Goal: Check status: Check status

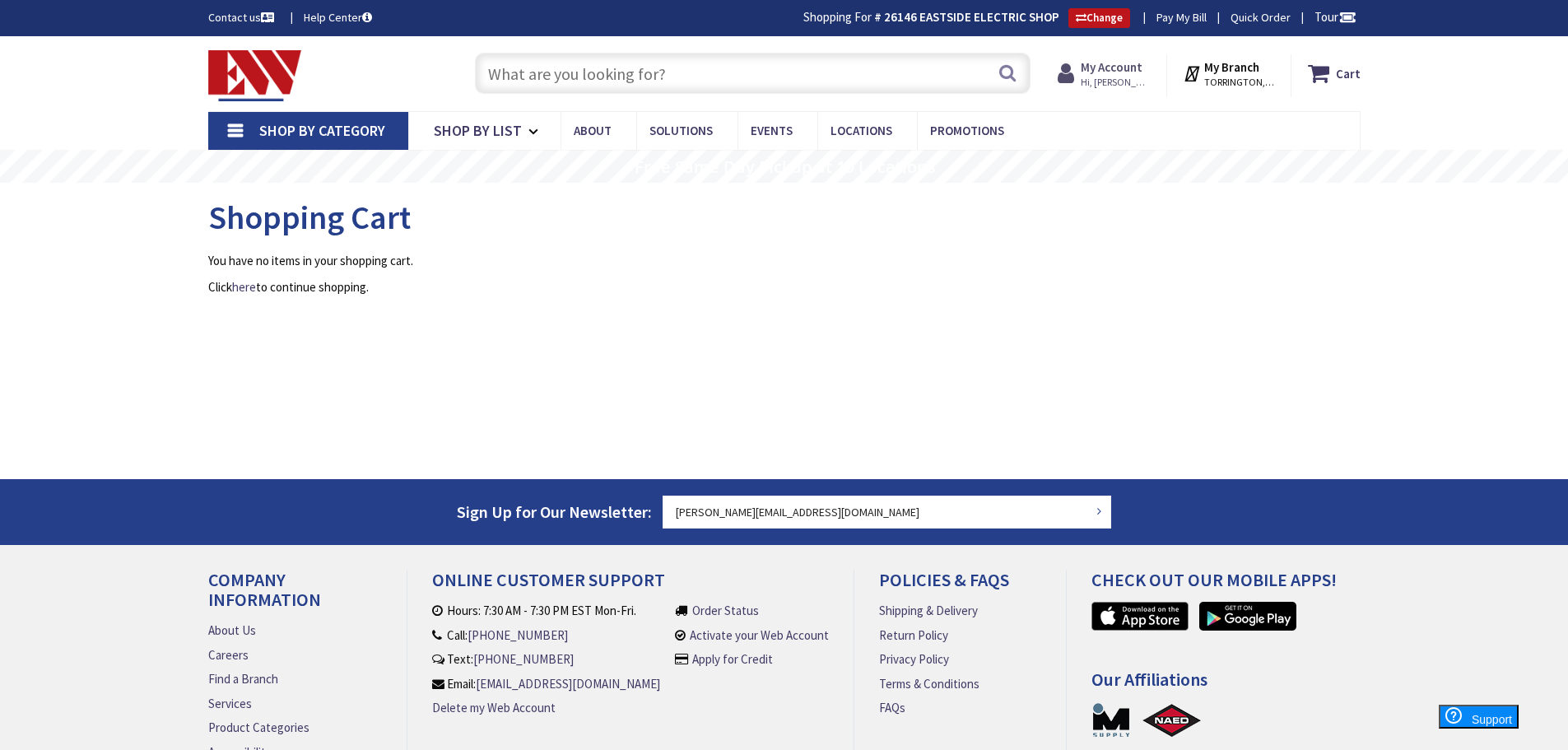
click at [1114, 65] on strong "My Account" at bounding box center [1112, 67] width 61 height 16
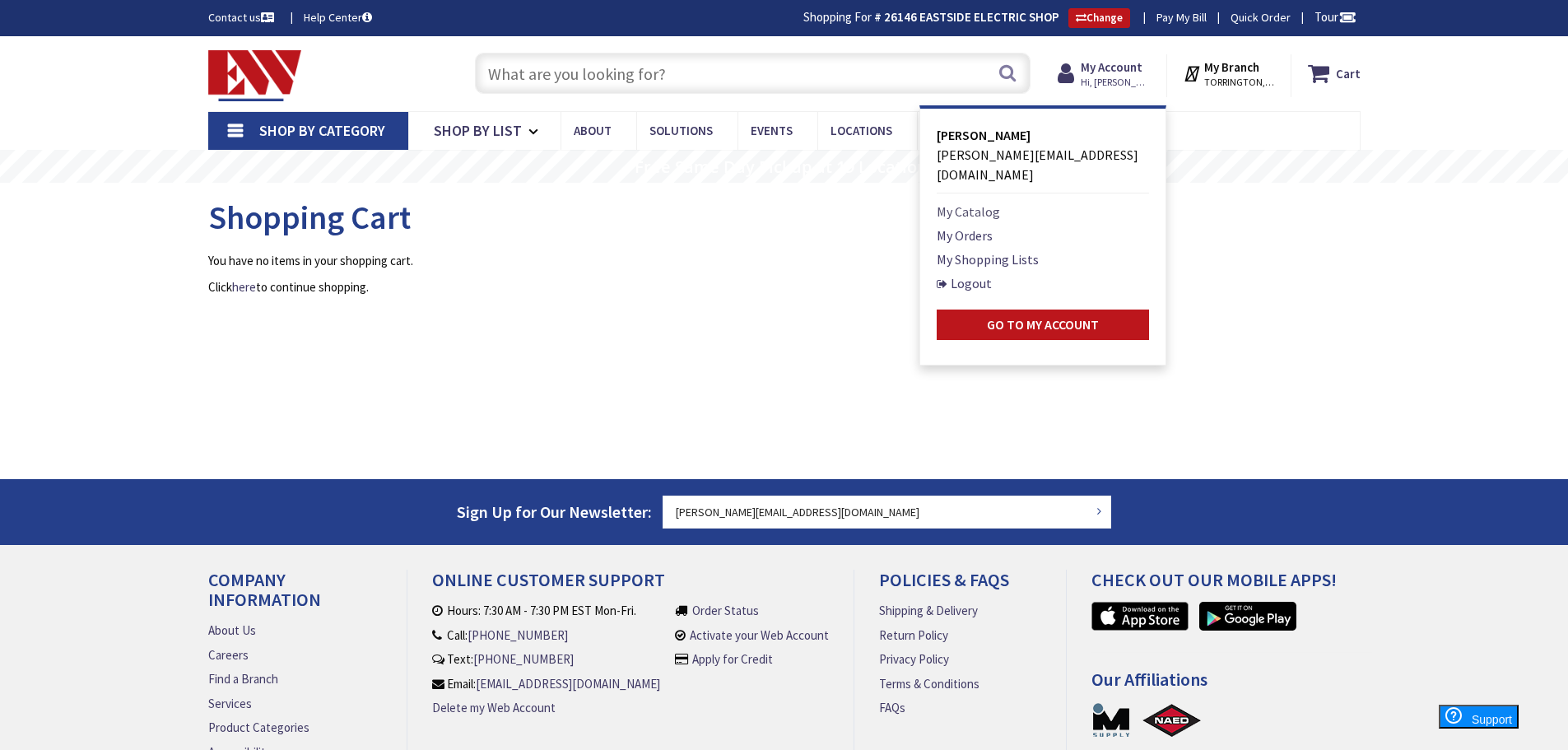
click at [951, 201] on link "My Catalog" at bounding box center [968, 211] width 63 height 20
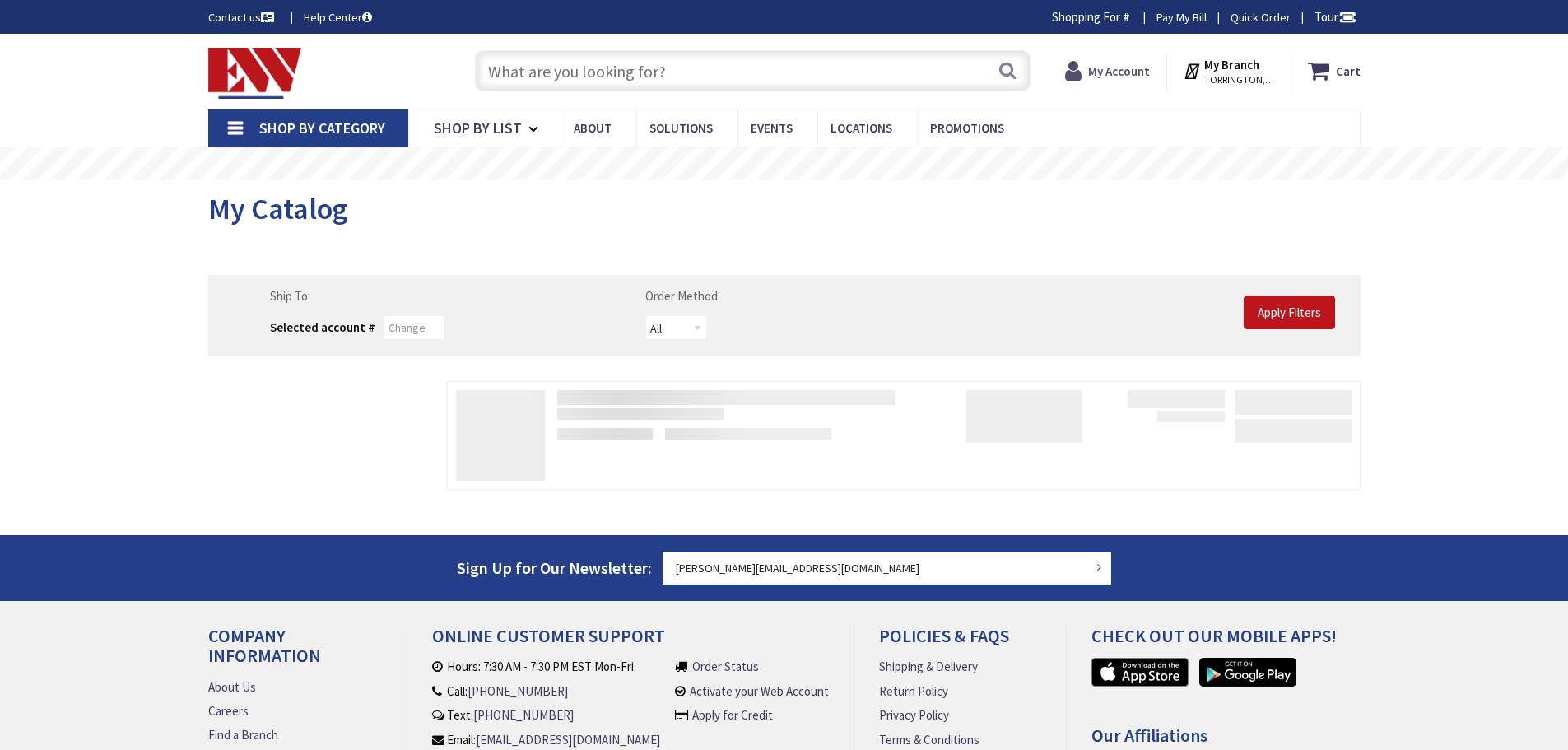
click at [1113, 75] on strong "My Account" at bounding box center [1119, 70] width 61 height 16
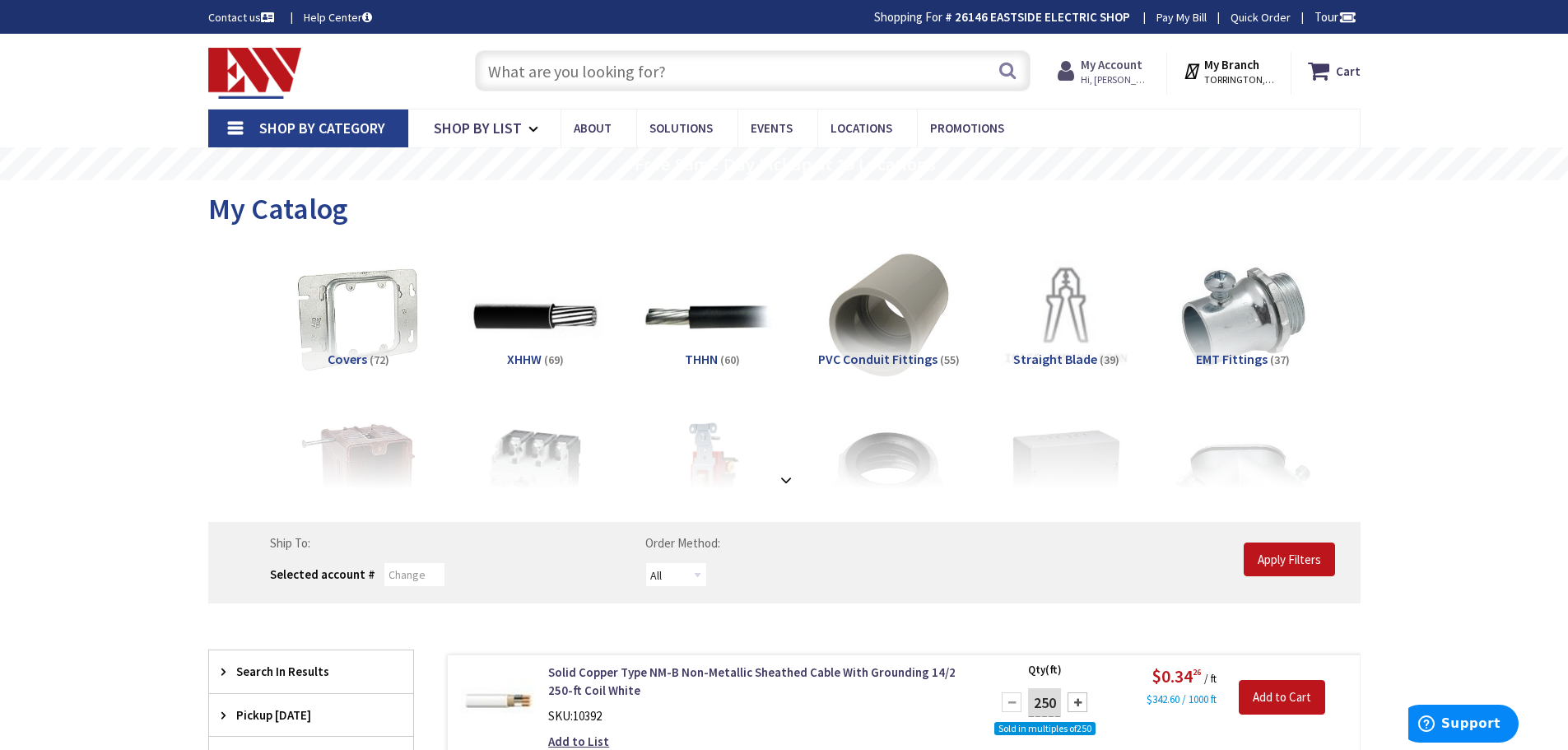
click at [1114, 65] on strong "My Account" at bounding box center [1112, 64] width 61 height 16
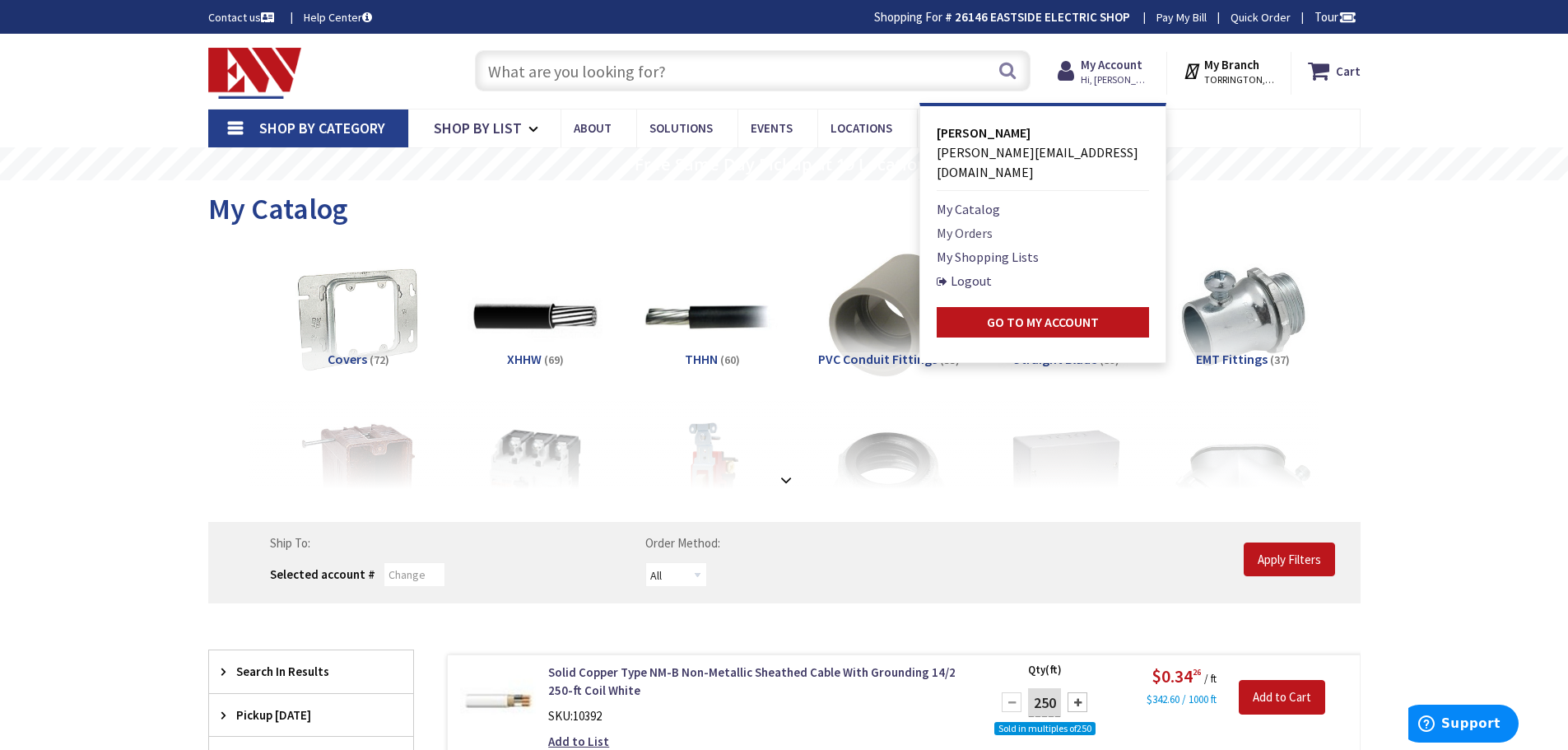
click at [976, 223] on link "My Orders" at bounding box center [964, 233] width 56 height 20
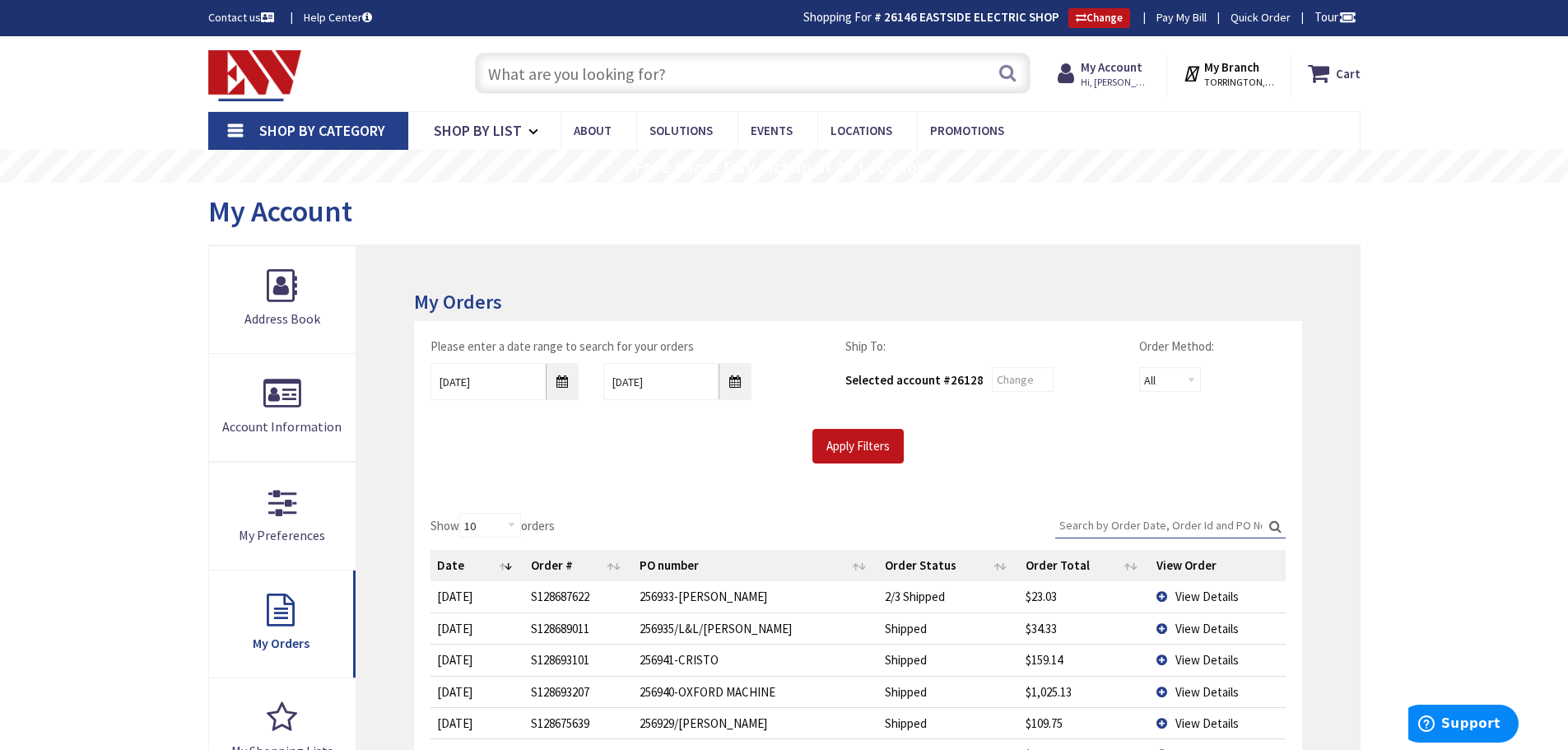
click at [1205, 595] on span "View Details" at bounding box center [1207, 595] width 63 height 16
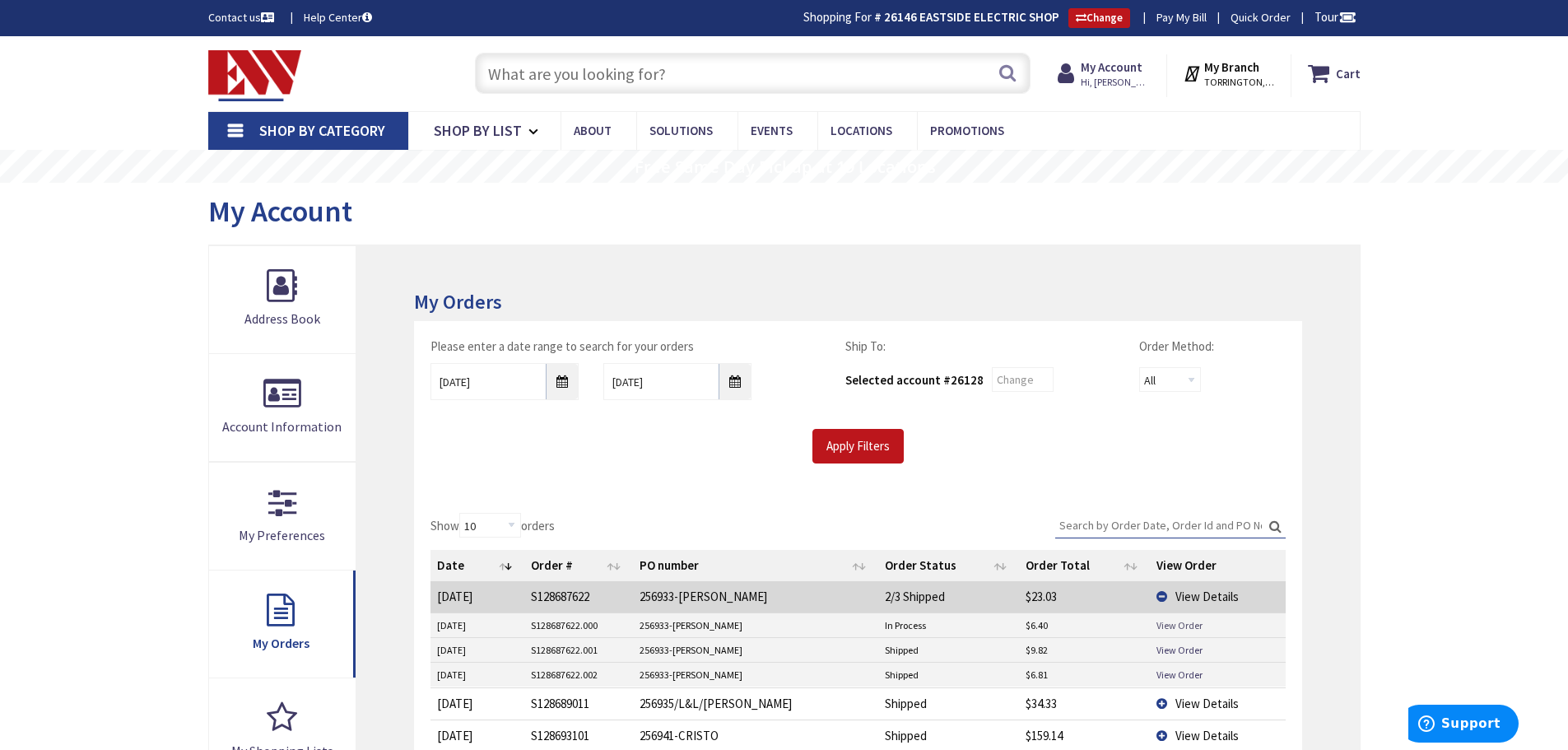
click at [1187, 628] on link "View Order" at bounding box center [1179, 625] width 46 height 14
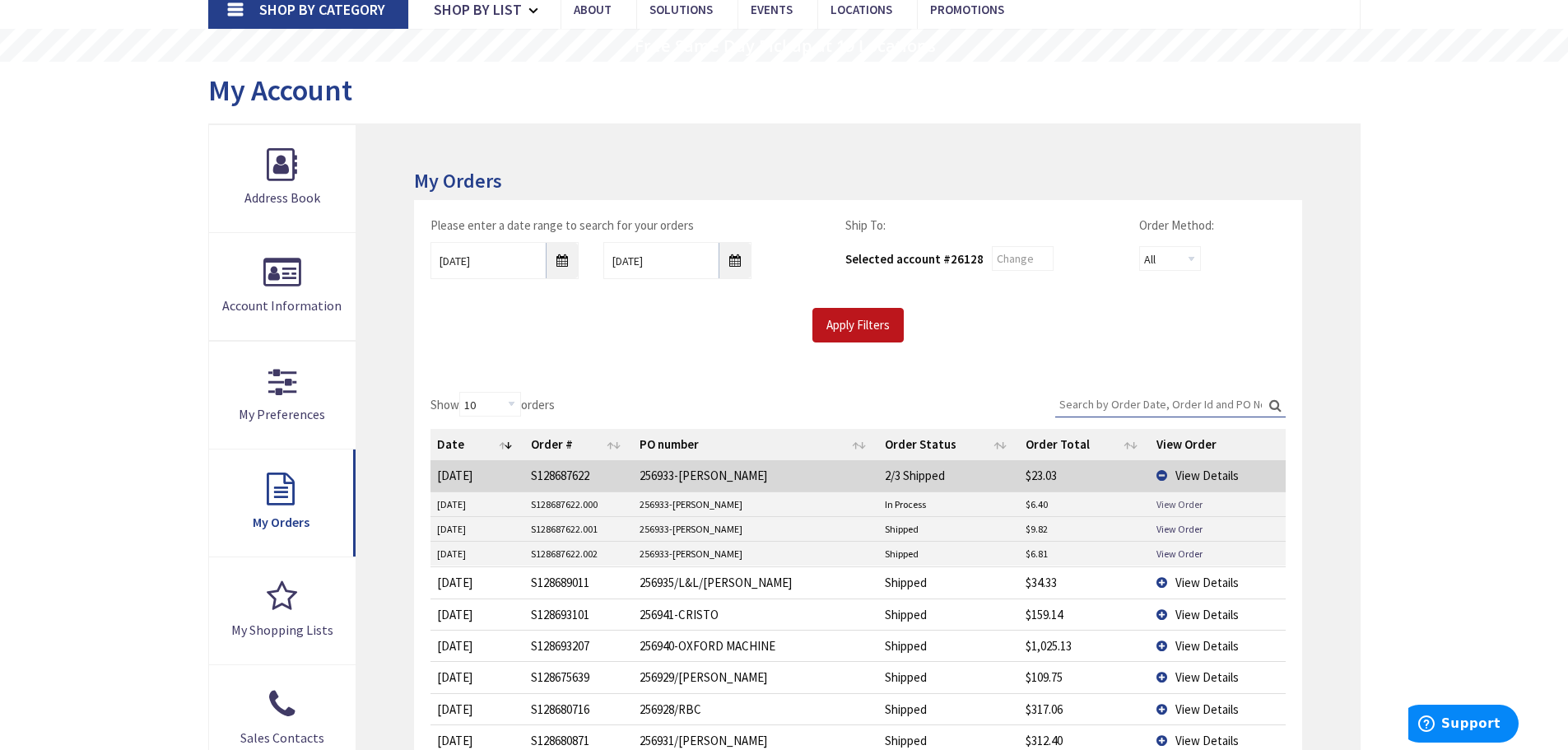
scroll to position [165, 0]
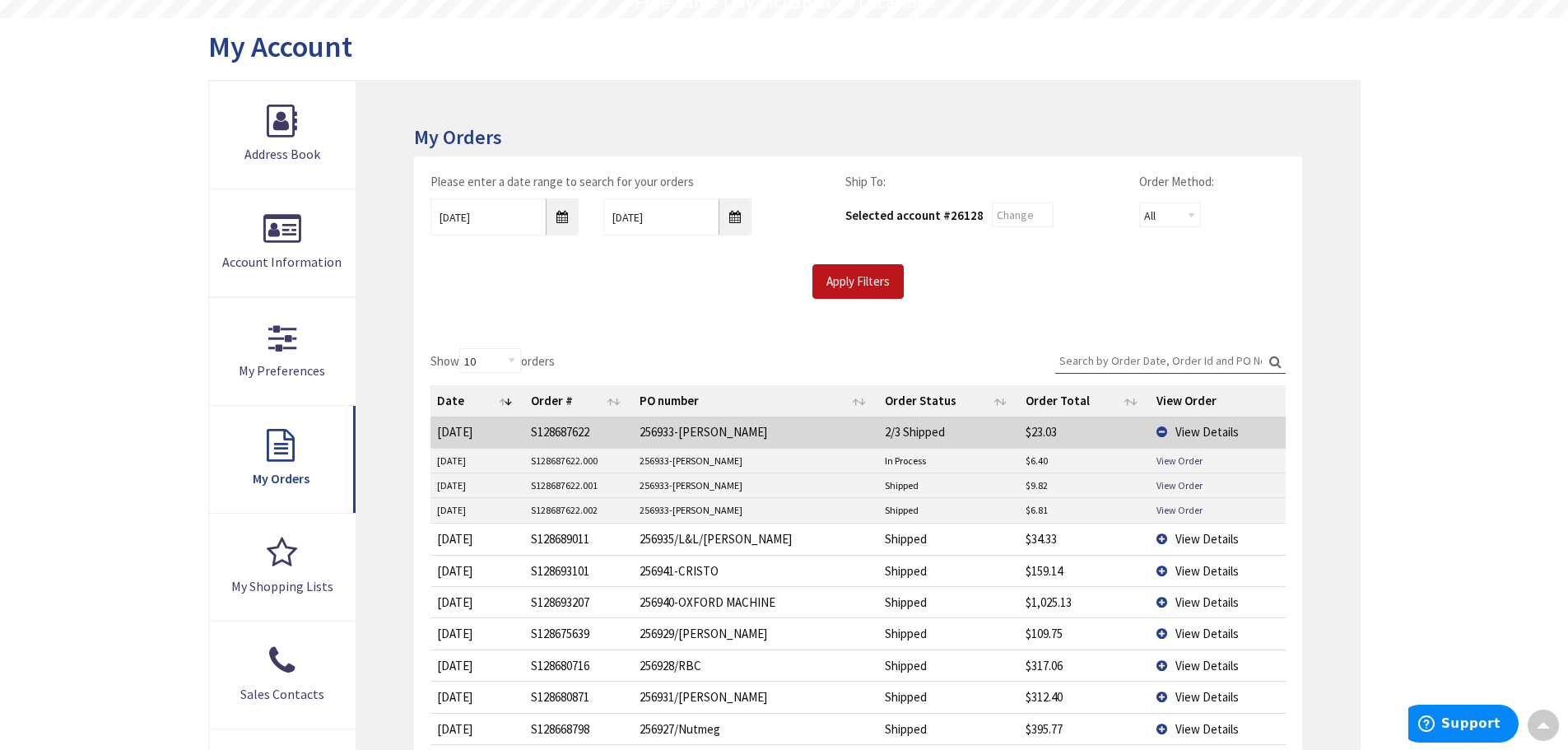
click at [1194, 572] on span "View Details" at bounding box center [1207, 570] width 63 height 16
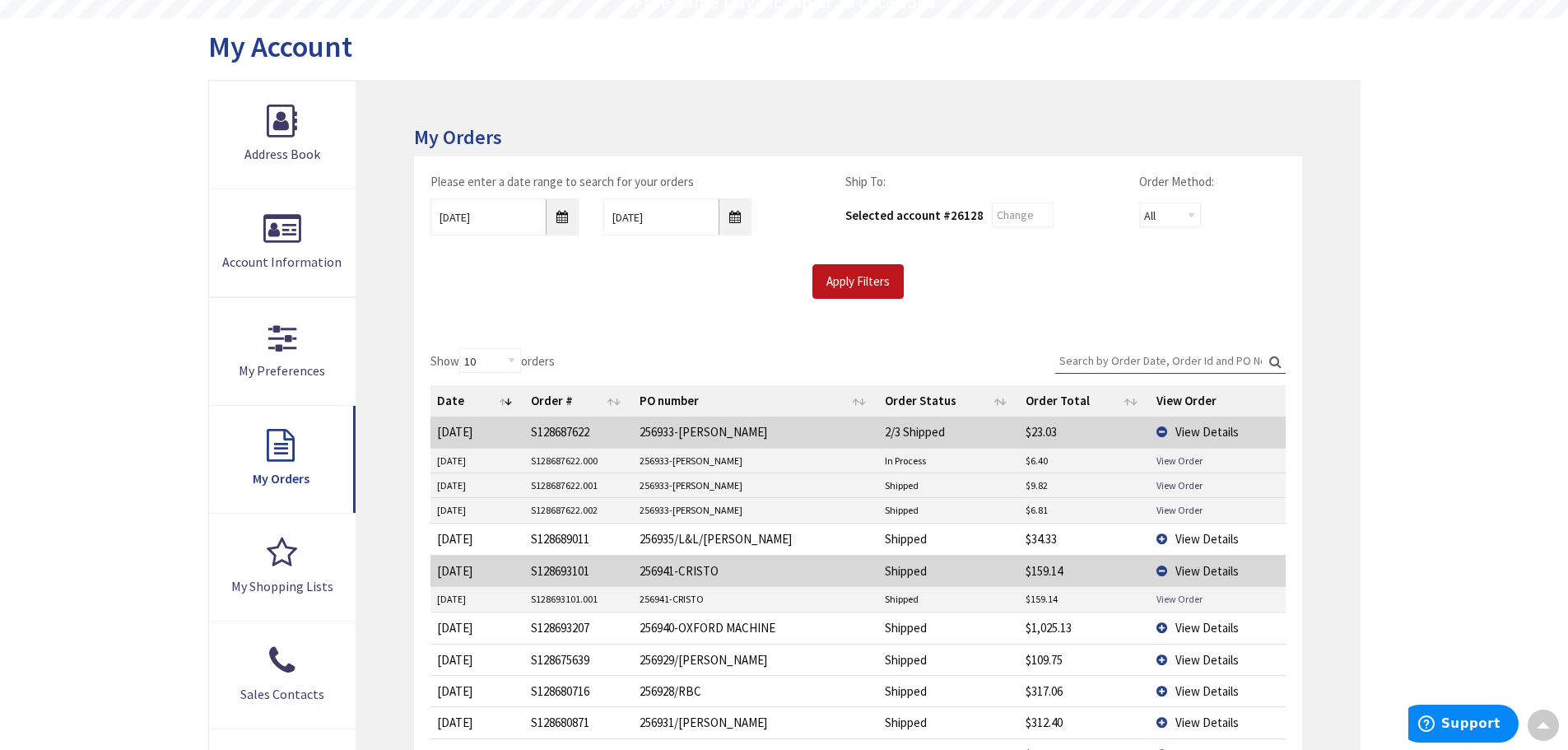
click at [1186, 601] on link "View Order" at bounding box center [1179, 598] width 46 height 14
click at [1196, 655] on span "View Details" at bounding box center [1207, 659] width 63 height 16
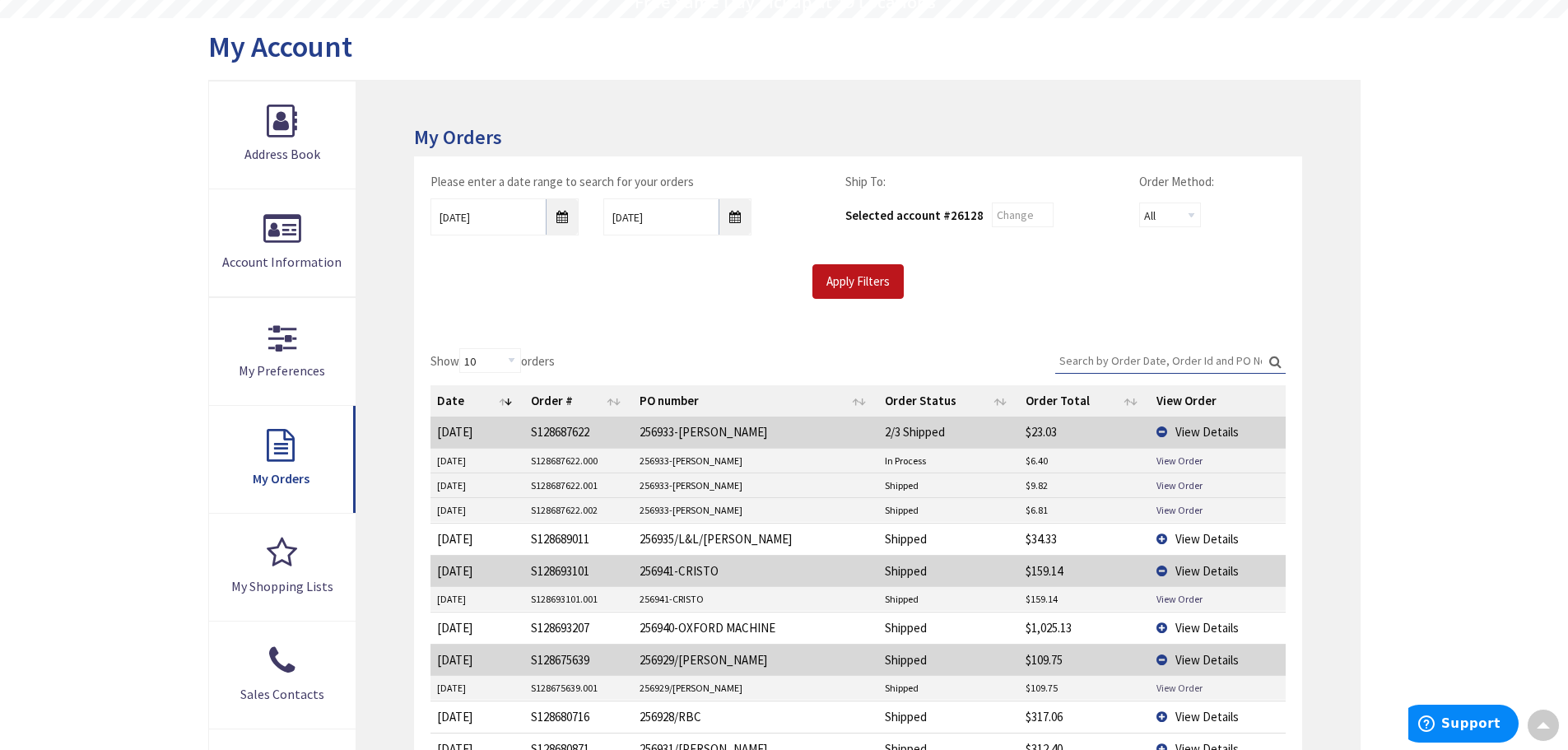
click at [1184, 686] on link "View Order" at bounding box center [1179, 687] width 46 height 14
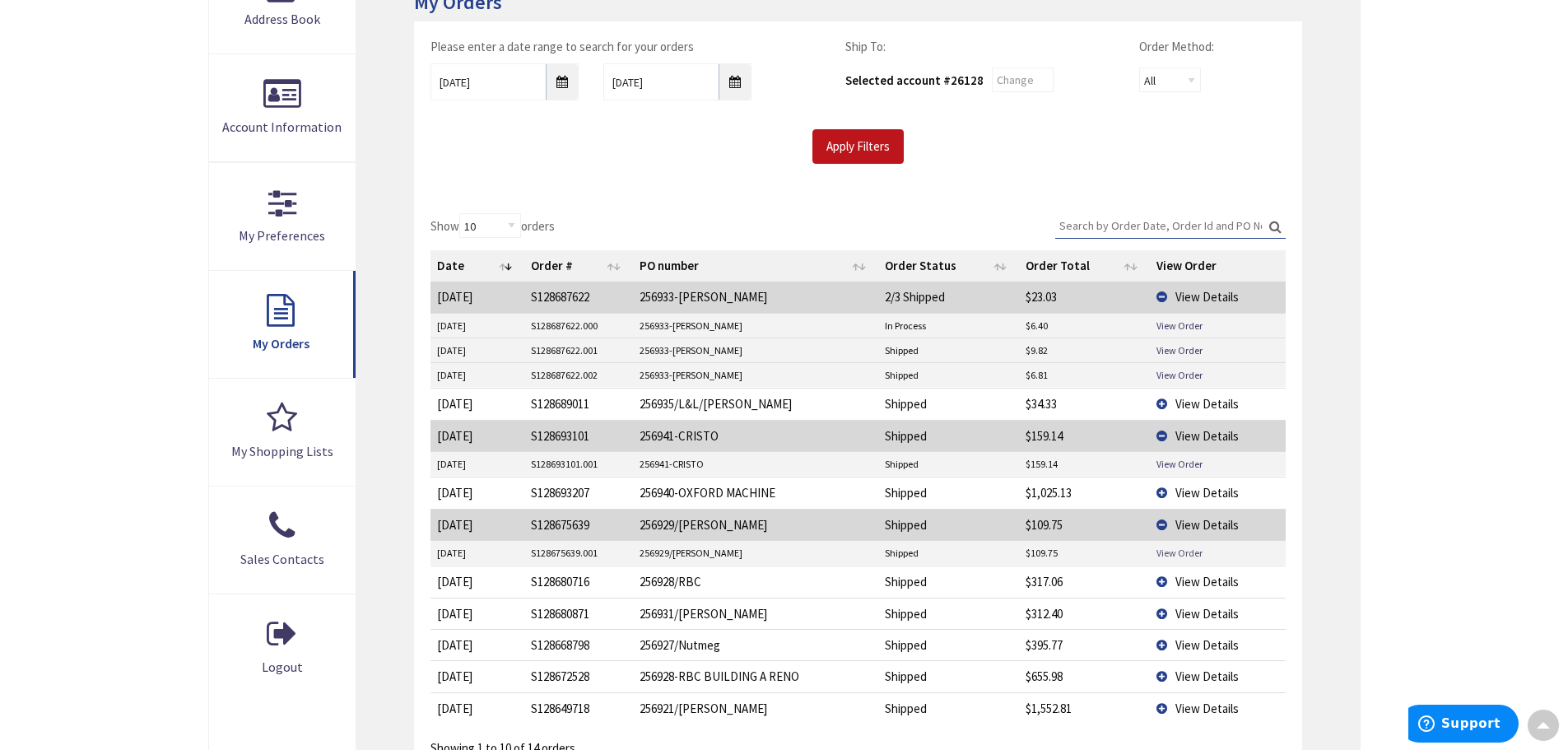
scroll to position [329, 0]
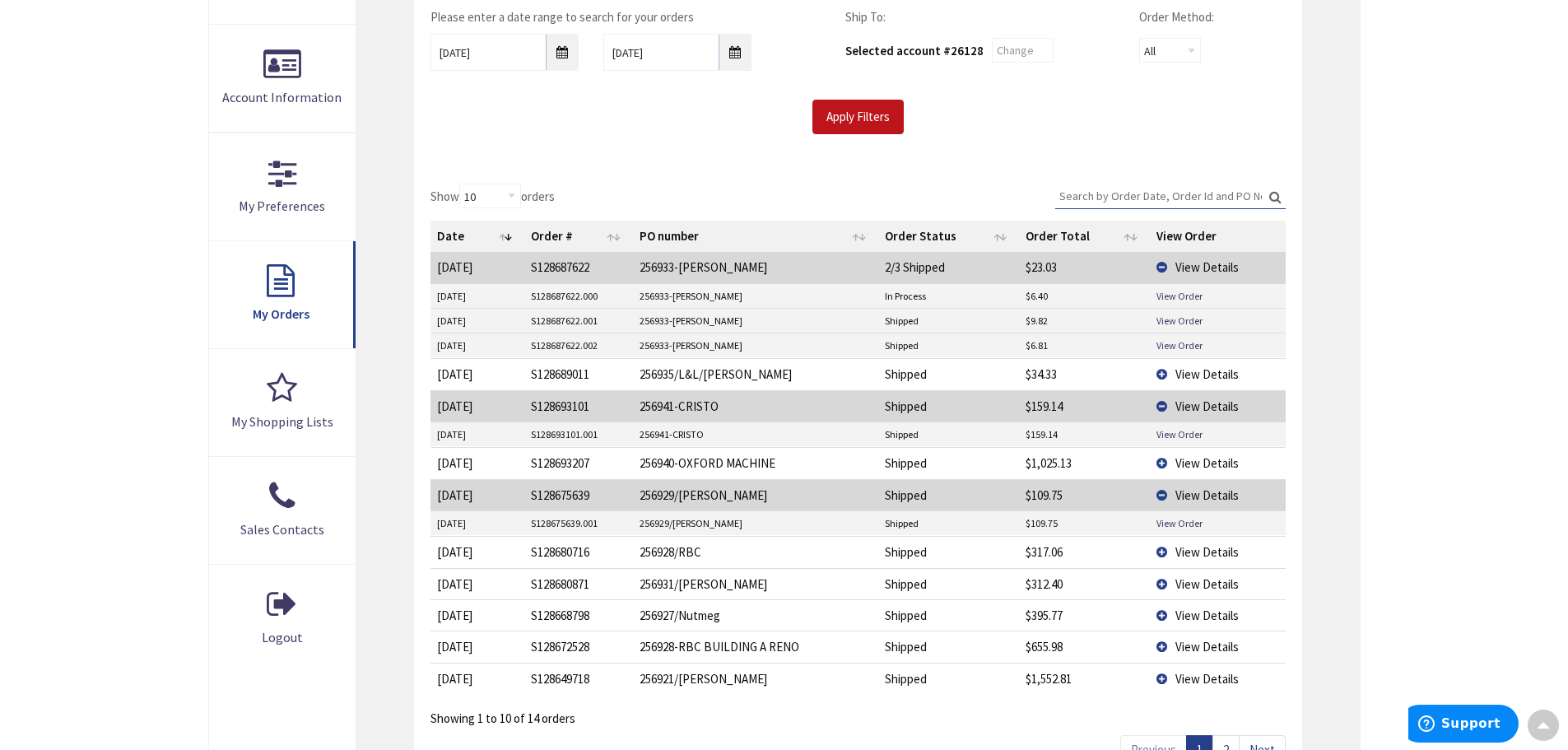
click at [1184, 680] on span "View Details" at bounding box center [1207, 678] width 63 height 16
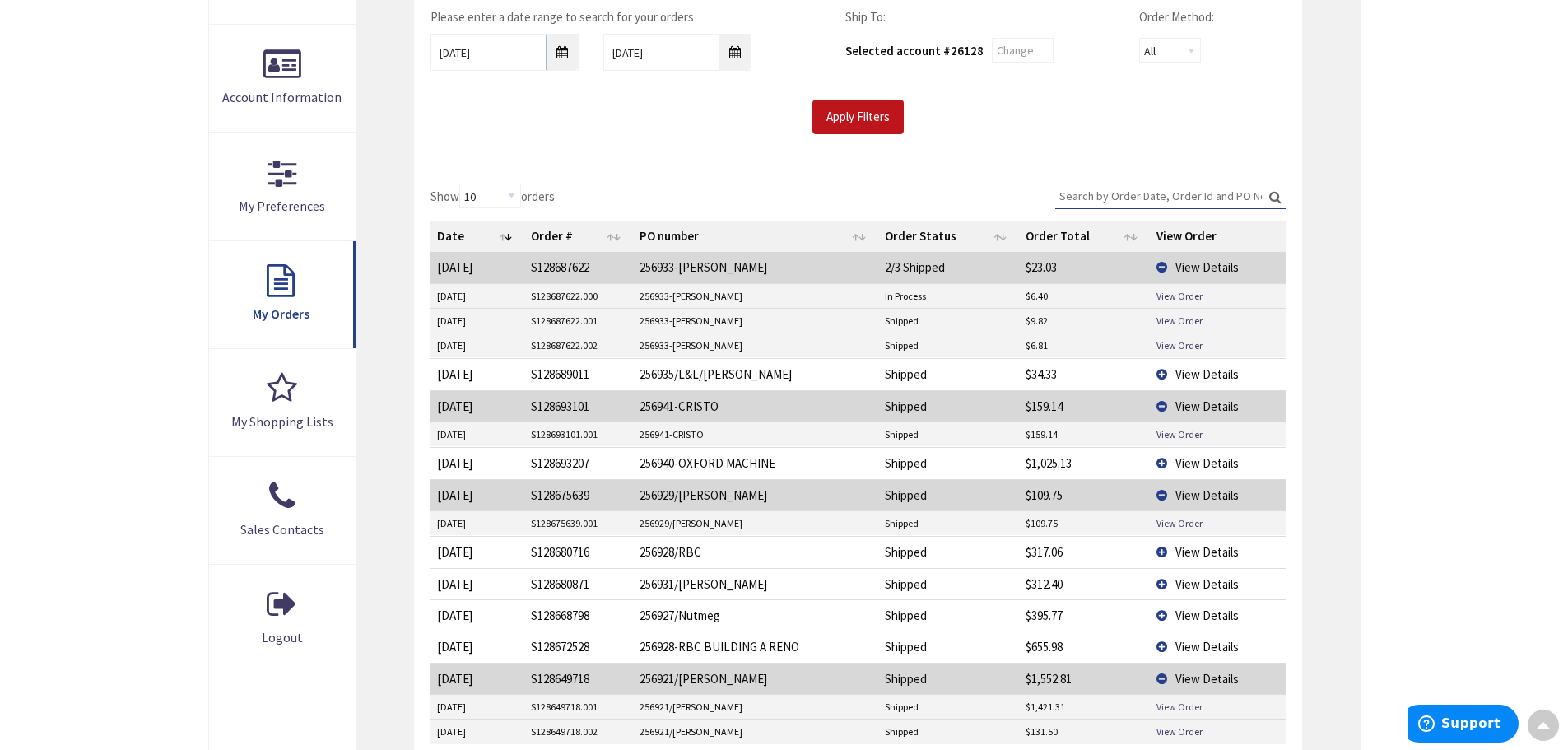
click at [1171, 707] on link "View Order" at bounding box center [1179, 706] width 46 height 14
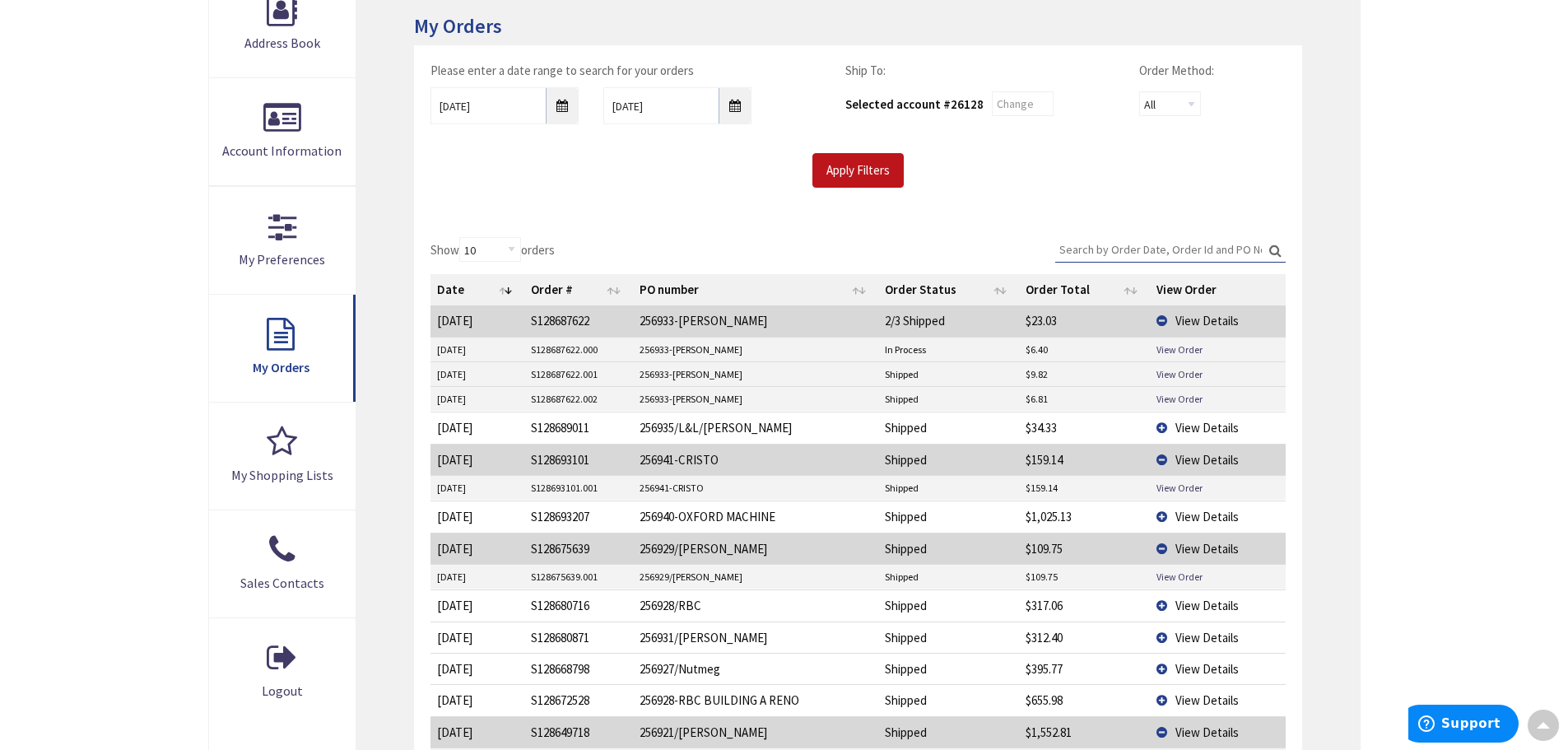
scroll to position [247, 0]
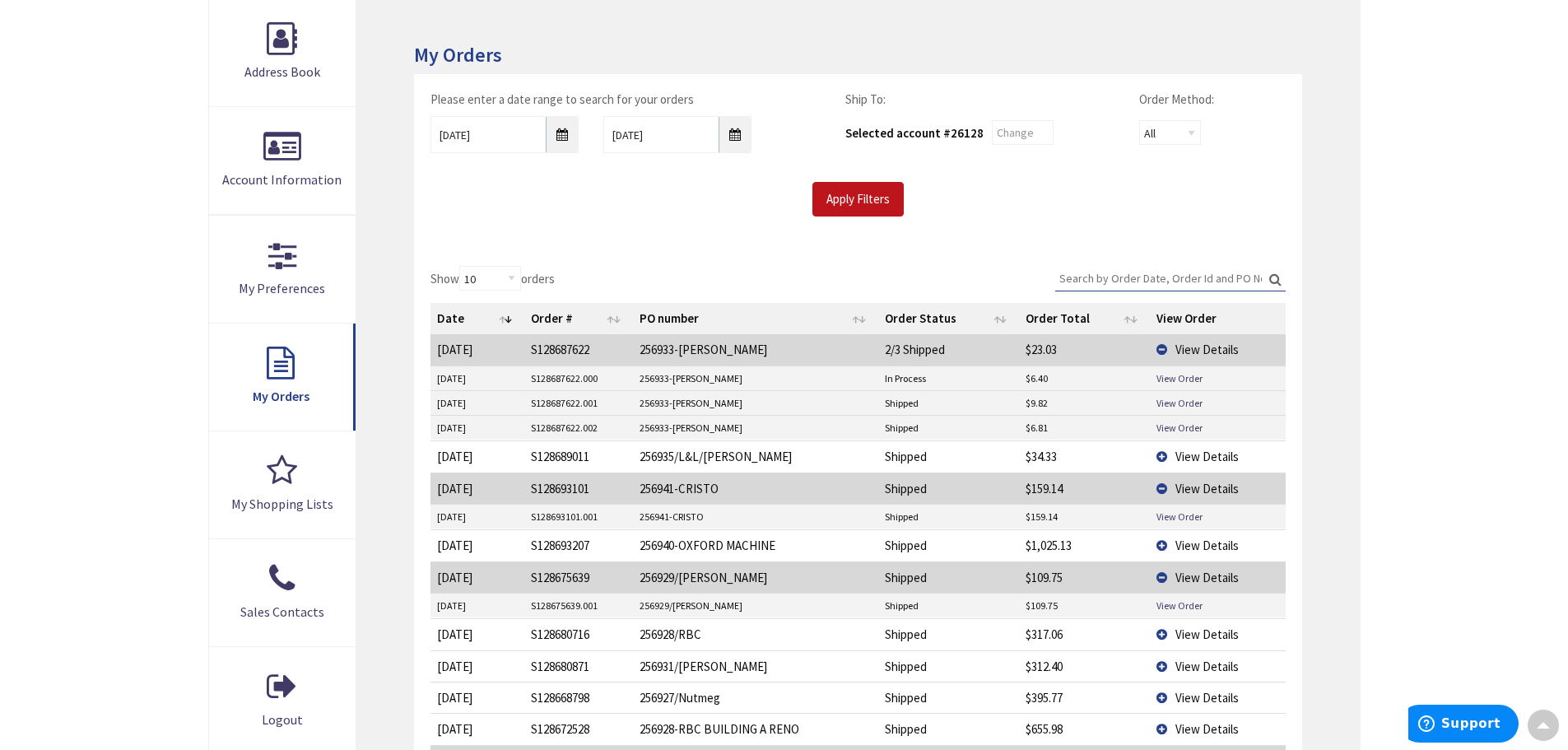
click at [1209, 346] on span "View Details" at bounding box center [1207, 348] width 63 height 16
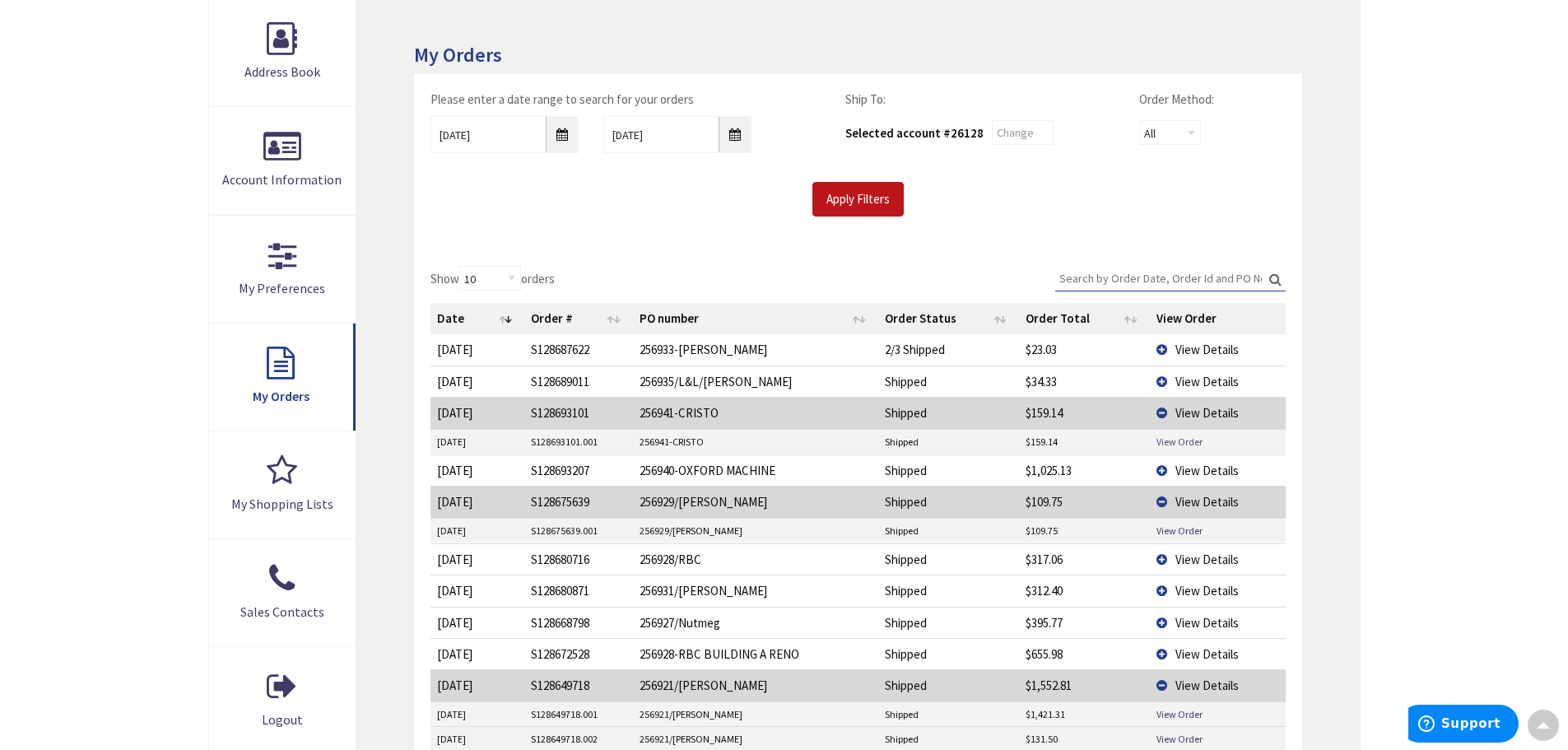
click at [1183, 441] on link "View Order" at bounding box center [1179, 441] width 46 height 14
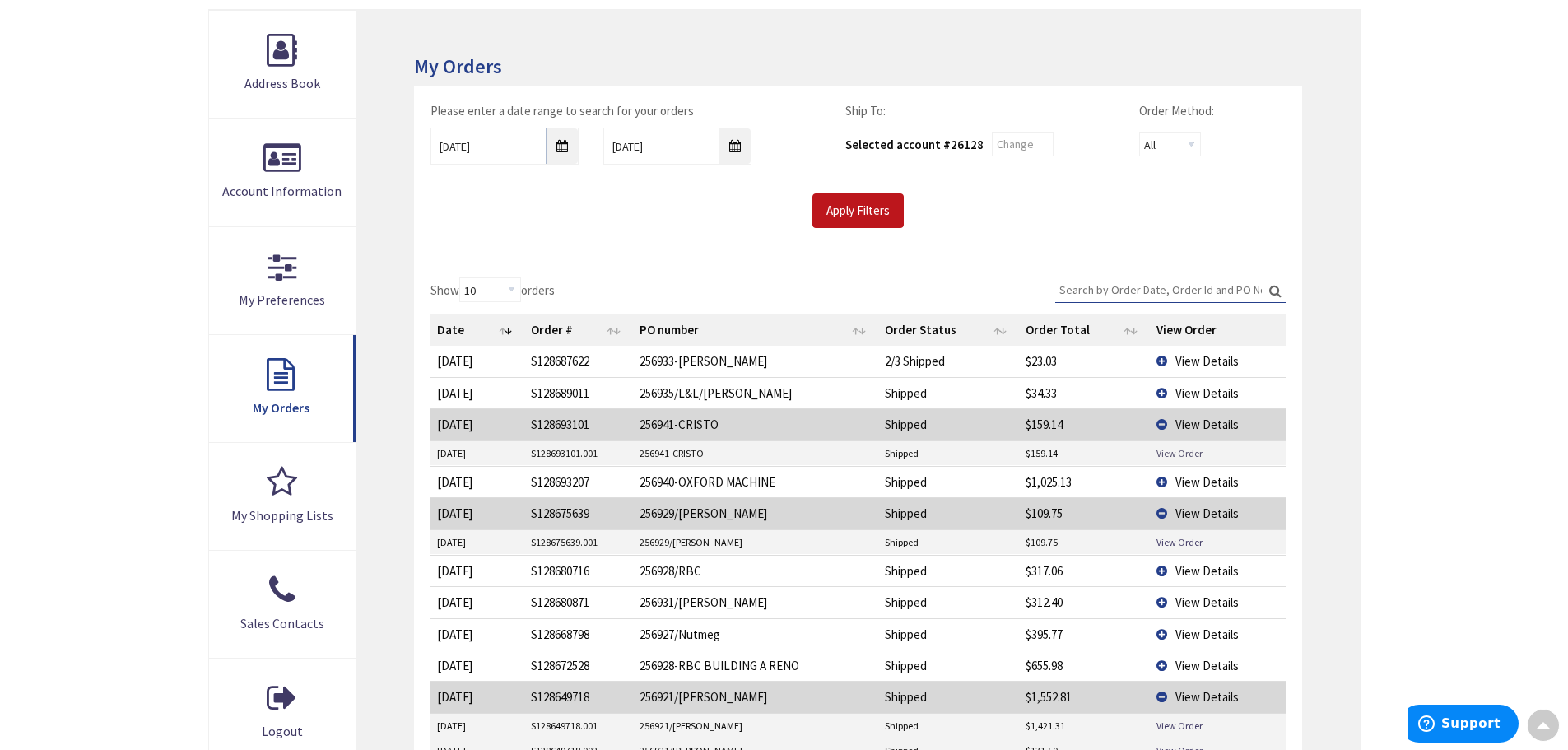
scroll to position [82, 0]
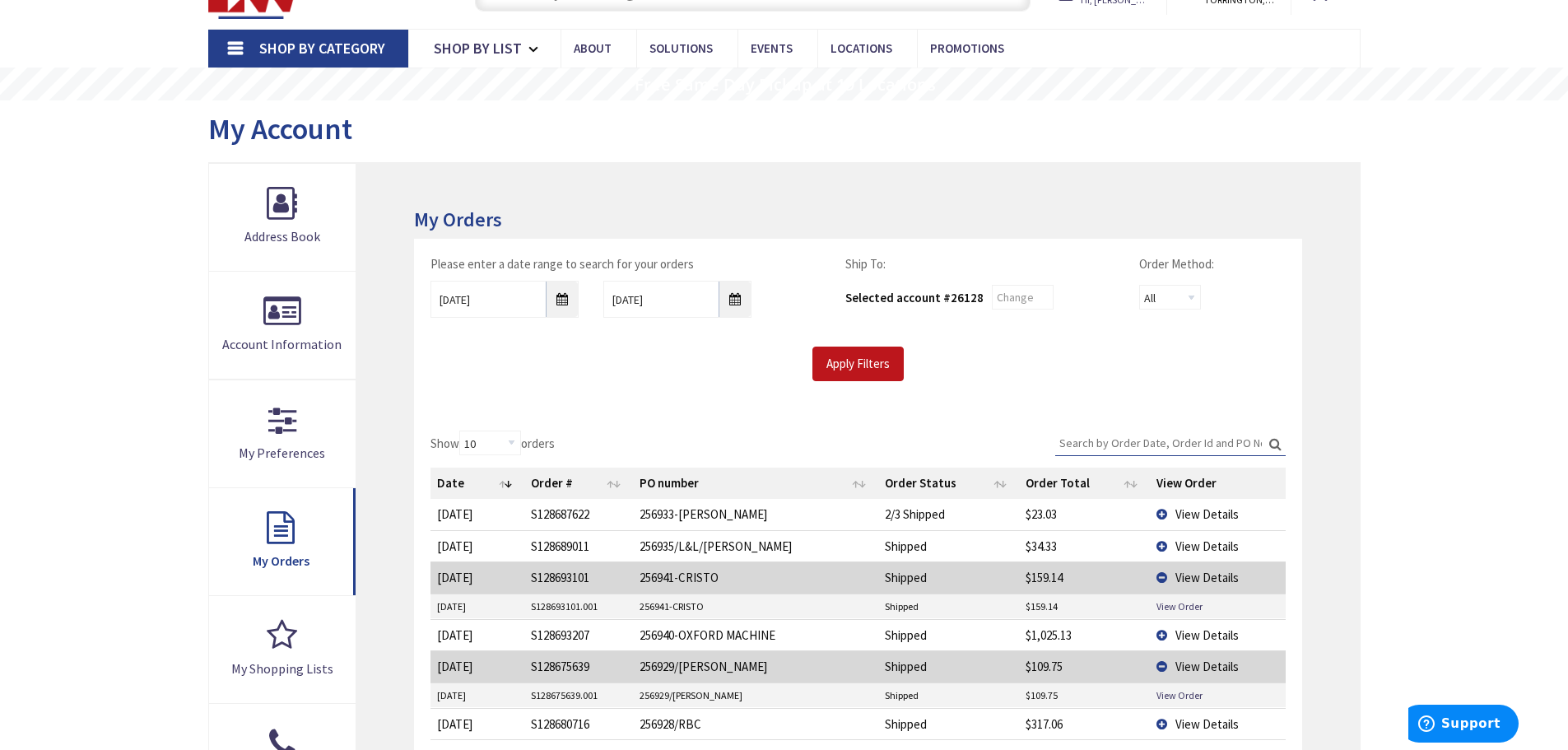
click at [1189, 515] on span "View Details" at bounding box center [1207, 513] width 63 height 16
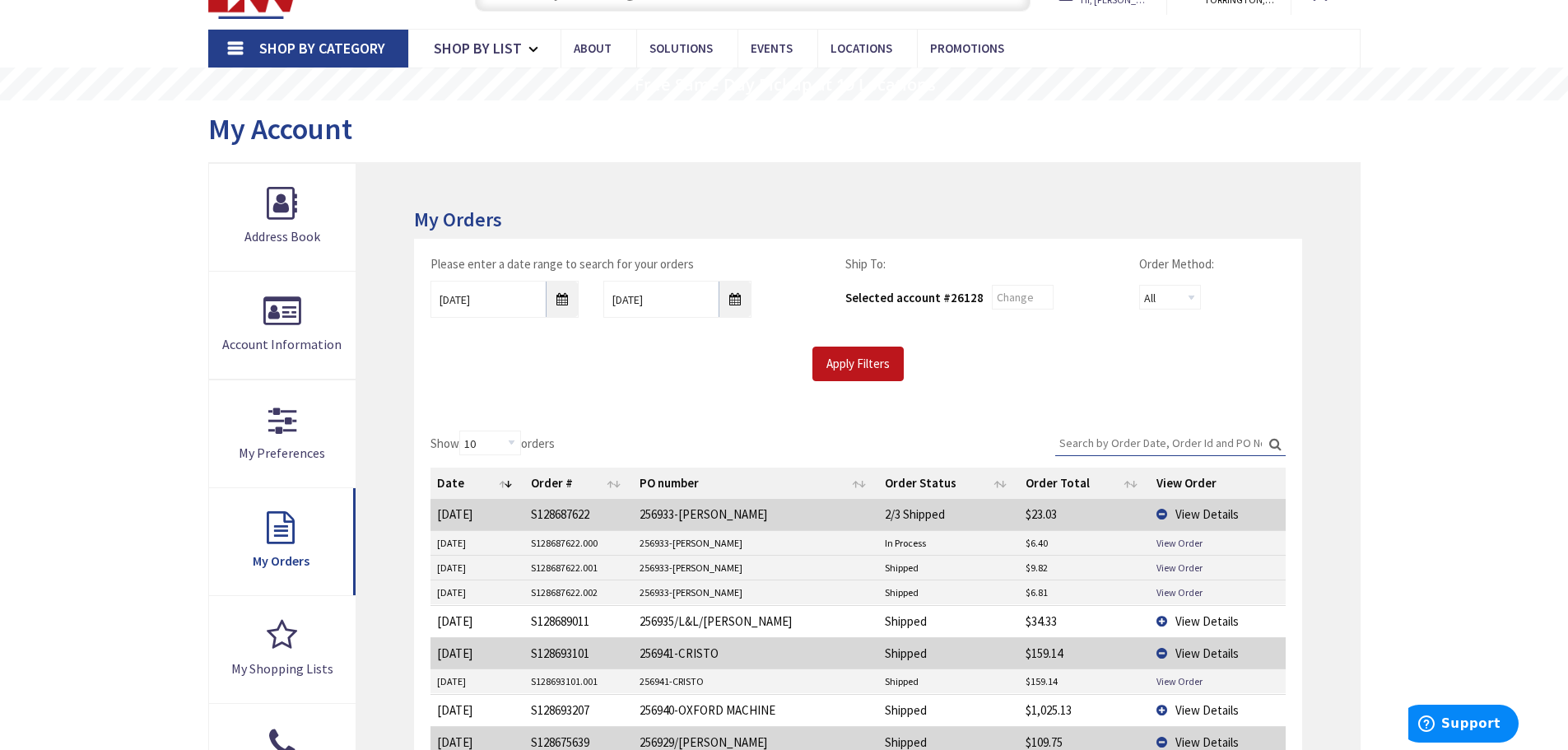
click at [1181, 521] on span "View Details" at bounding box center [1207, 513] width 63 height 16
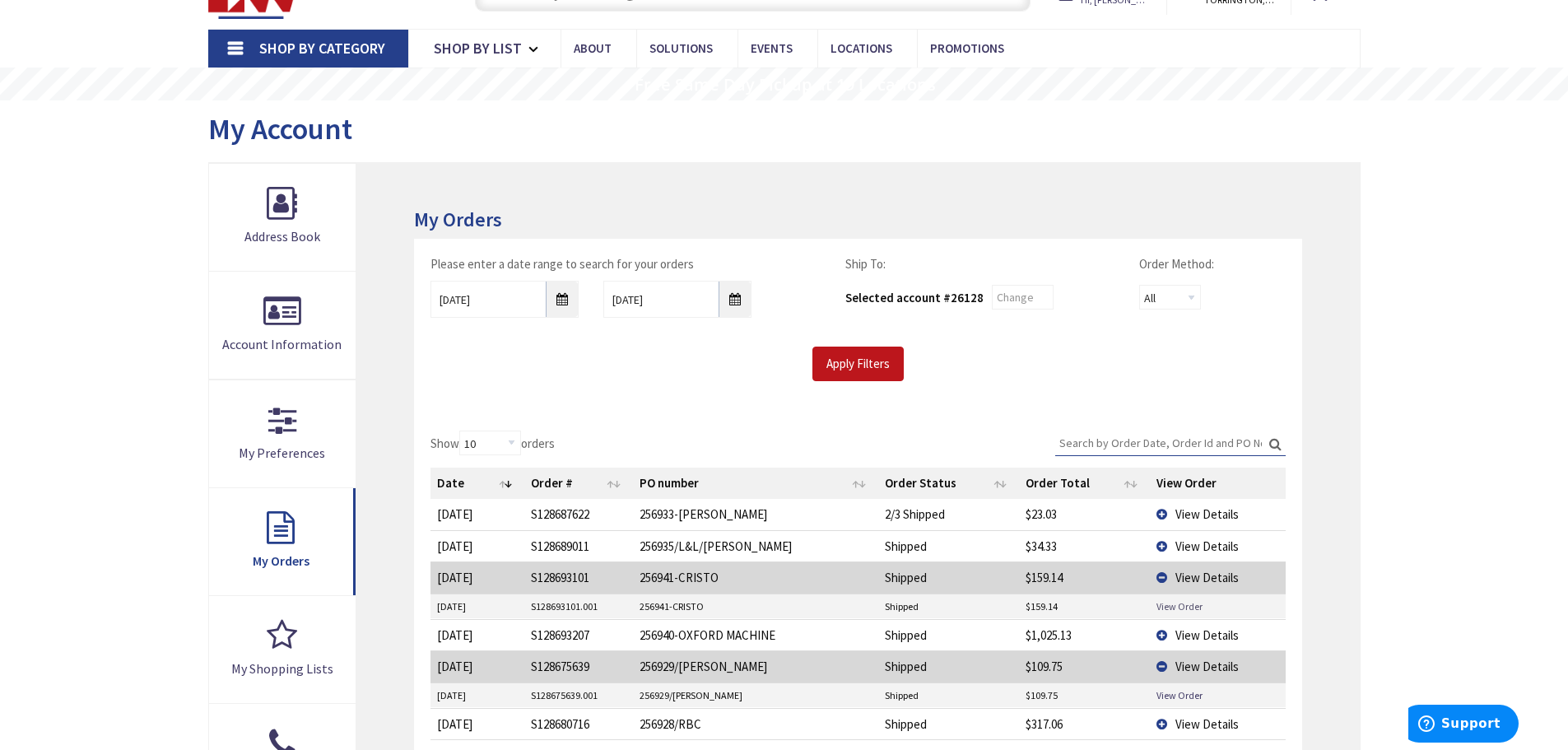
click at [1187, 608] on link "View Order" at bounding box center [1179, 605] width 46 height 14
